Goal: Find specific page/section: Find specific page/section

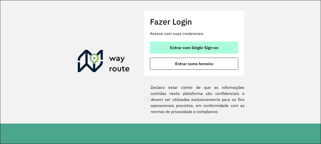
click at [176, 44] on button "Entrar com Single Sign-on" at bounding box center [194, 48] width 88 height 12
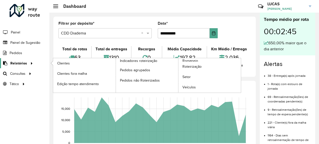
click at [20, 65] on span "Relatórios" at bounding box center [18, 63] width 17 height 5
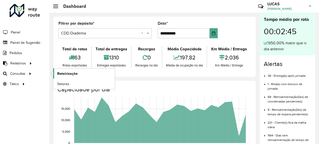
click at [72, 74] on span "Roteirização" at bounding box center [67, 73] width 20 height 5
